Goal: Task Accomplishment & Management: Use online tool/utility

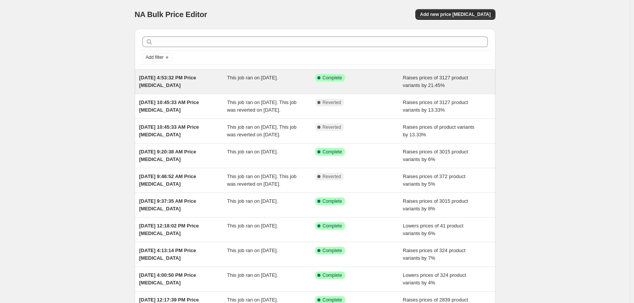
click at [190, 79] on span "[DATE] 4:53:32 PM Price [MEDICAL_DATA]" at bounding box center [167, 81] width 57 height 13
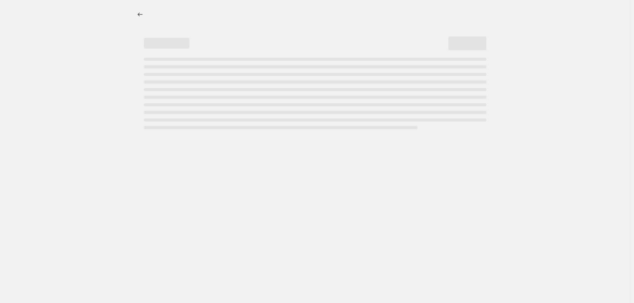
select select "percentage"
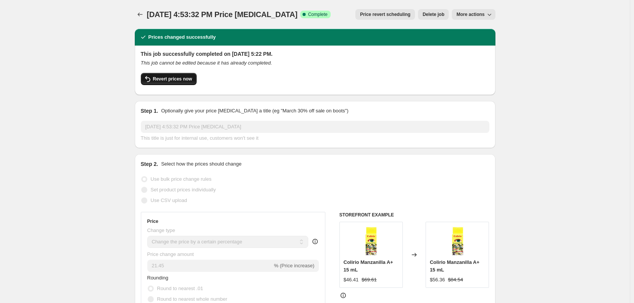
click at [181, 76] on span "Revert prices now" at bounding box center [172, 79] width 39 height 6
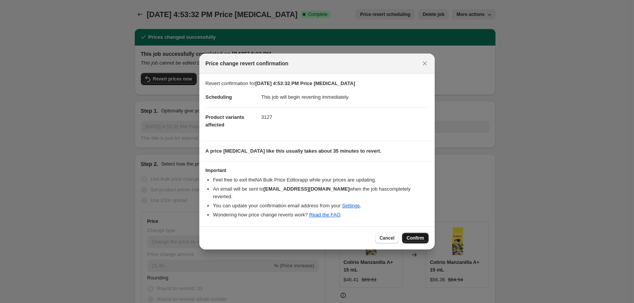
click at [418, 235] on span "Confirm" at bounding box center [414, 238] width 17 height 6
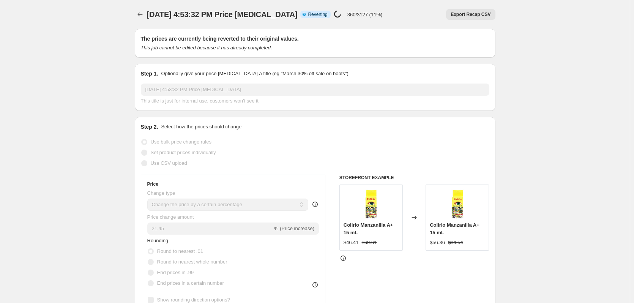
drag, startPoint x: 55, startPoint y: 22, endPoint x: 66, endPoint y: 22, distance: 10.6
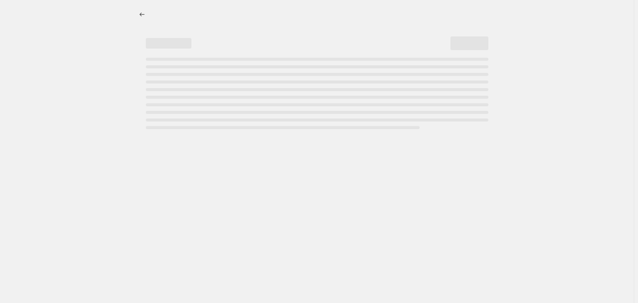
select select "percentage"
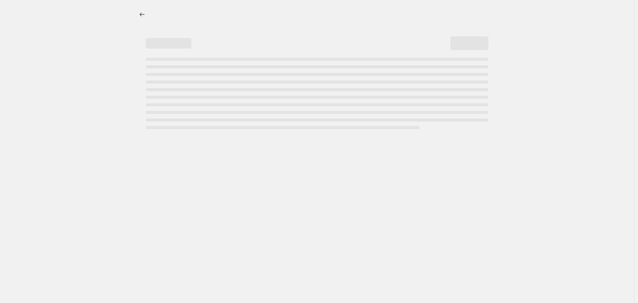
select select "percentage"
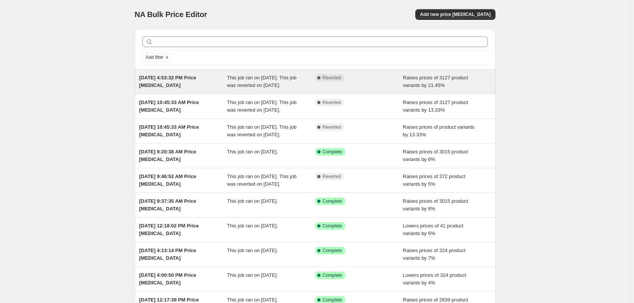
click at [206, 85] on div "[DATE] 4:53:32 PM Price [MEDICAL_DATA]" at bounding box center [183, 81] width 88 height 15
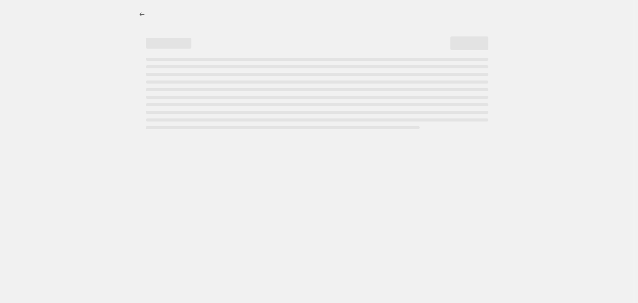
select select "percentage"
